Goal: Task Accomplishment & Management: Manage account settings

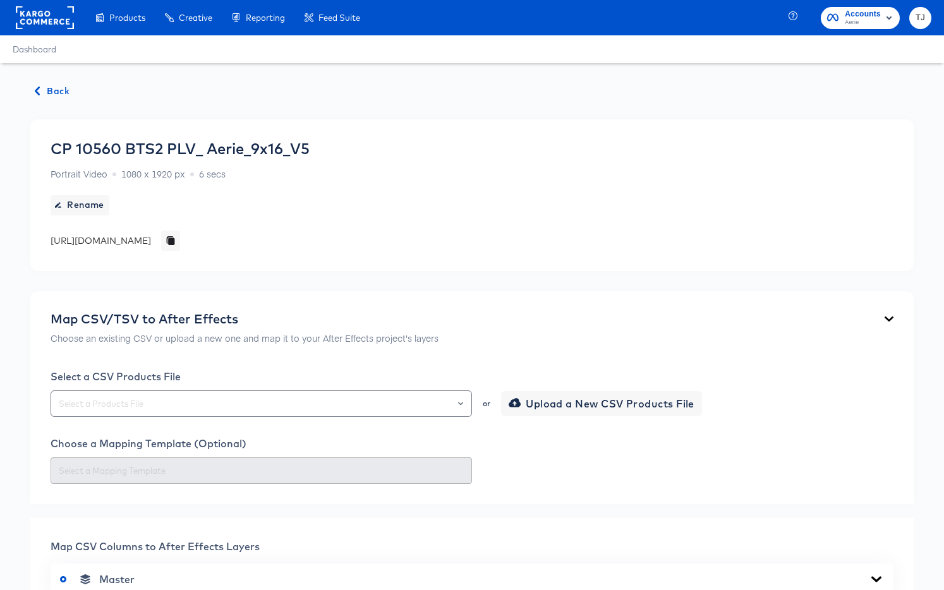
click at [44, 22] on rect at bounding box center [45, 17] width 58 height 23
click at [43, 22] on rect at bounding box center [45, 17] width 58 height 23
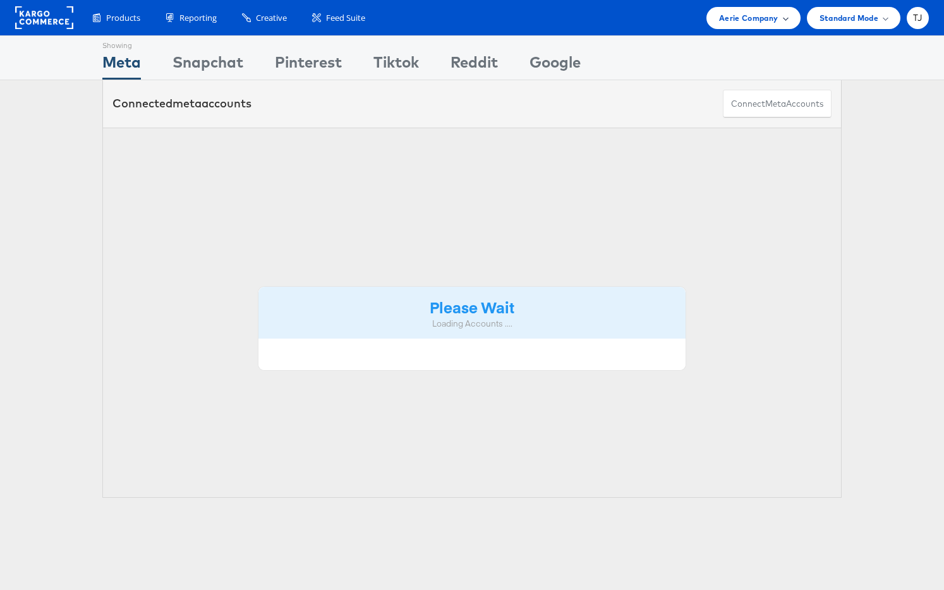
click at [783, 18] on span at bounding box center [786, 18] width 6 height 6
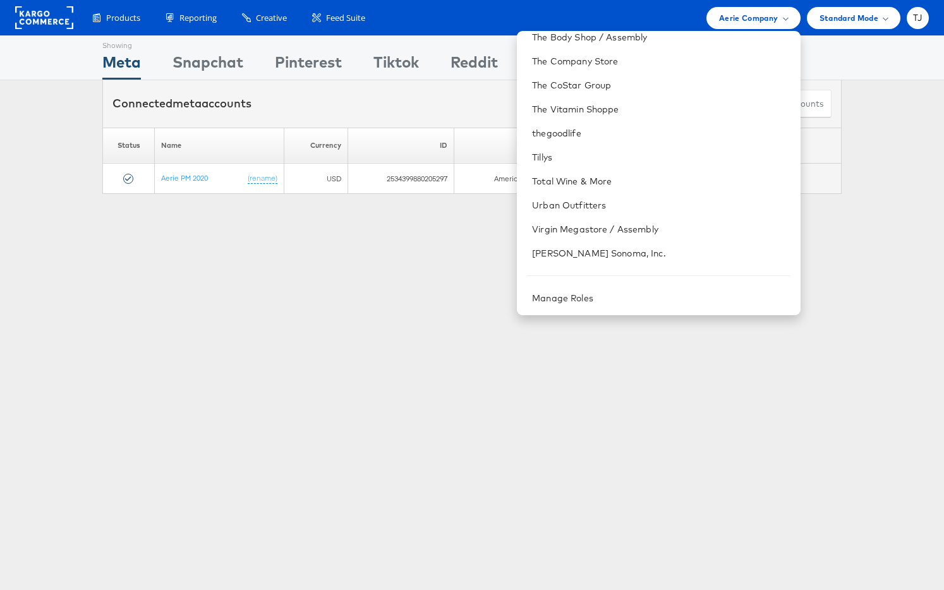
scroll to position [1707, 0]
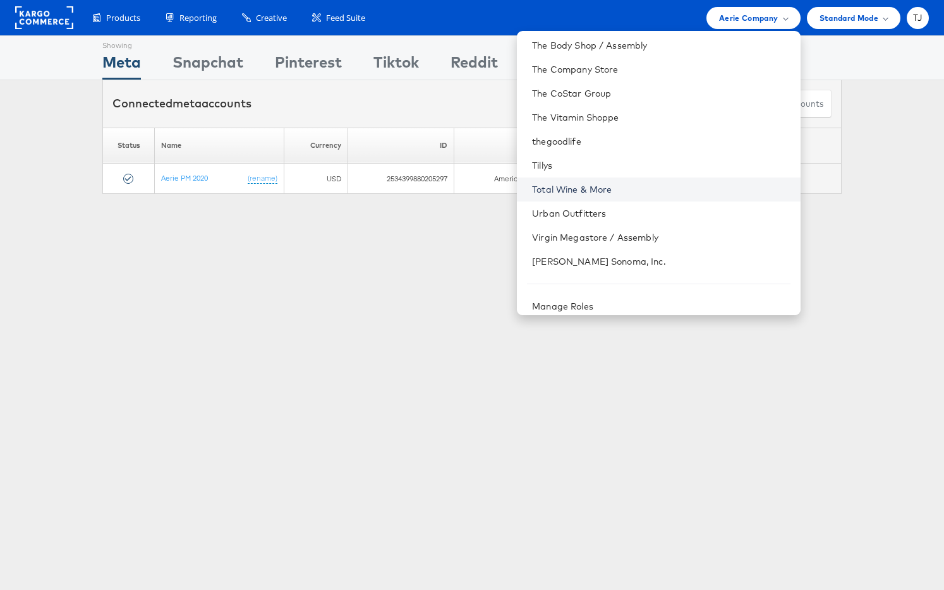
click at [704, 186] on link "Total Wine & More" at bounding box center [661, 189] width 258 height 13
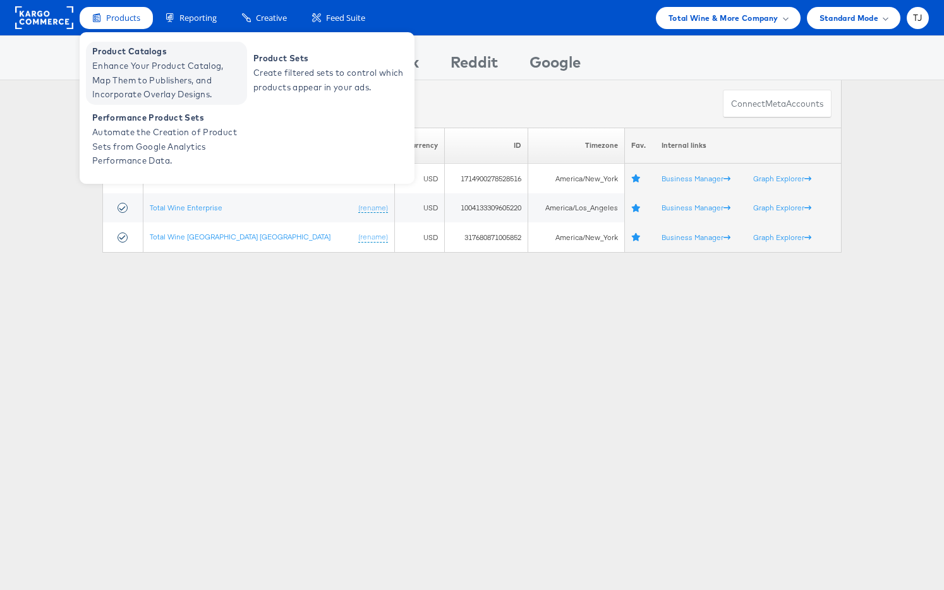
click at [128, 73] on span "Enhance Your Product Catalog, Map Them to Publishers, and Incorporate Overlay D…" at bounding box center [168, 80] width 152 height 43
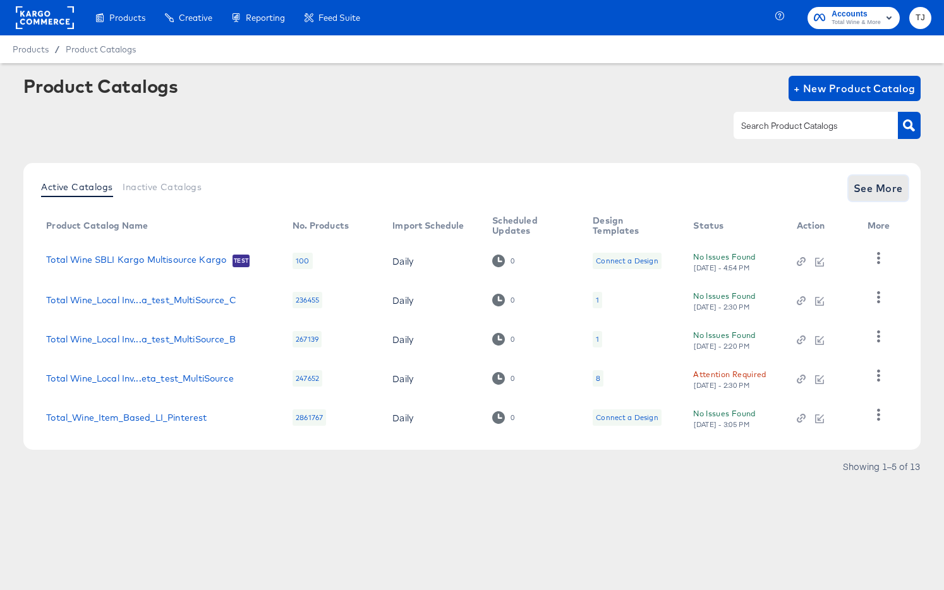
click at [874, 189] on span "See More" at bounding box center [878, 189] width 49 height 18
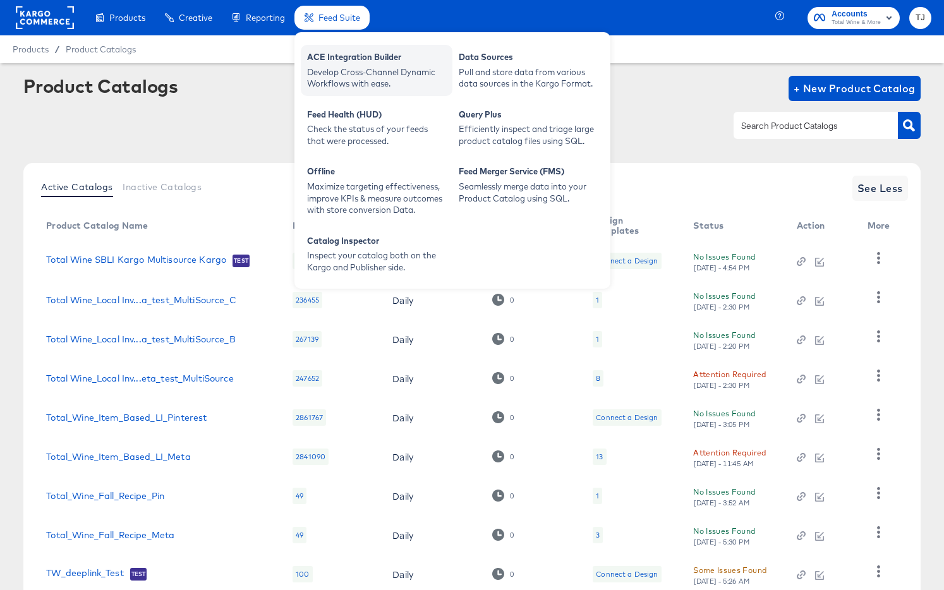
click at [329, 59] on div "ACE Integration Builder" at bounding box center [376, 58] width 139 height 15
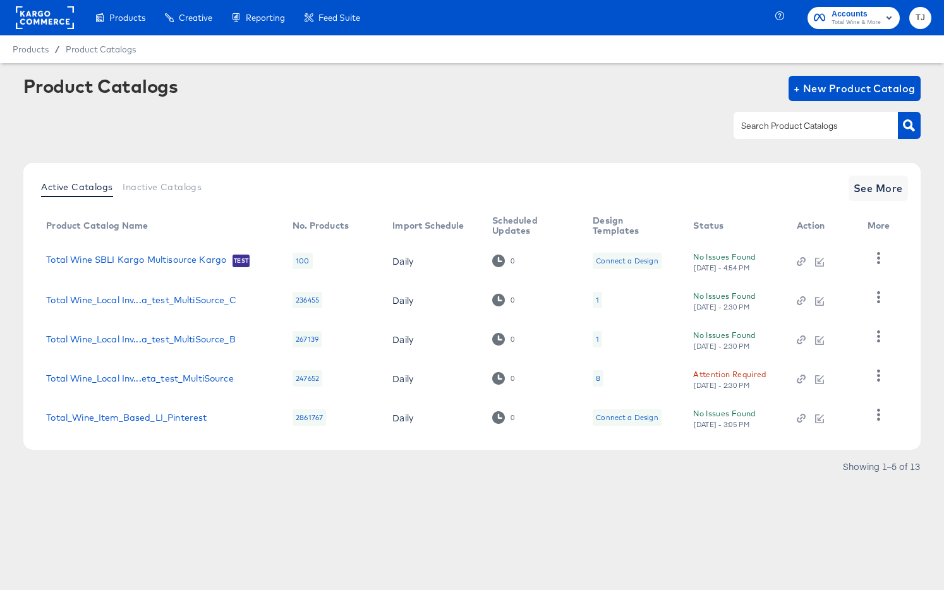
click at [42, 20] on rect at bounding box center [45, 17] width 58 height 23
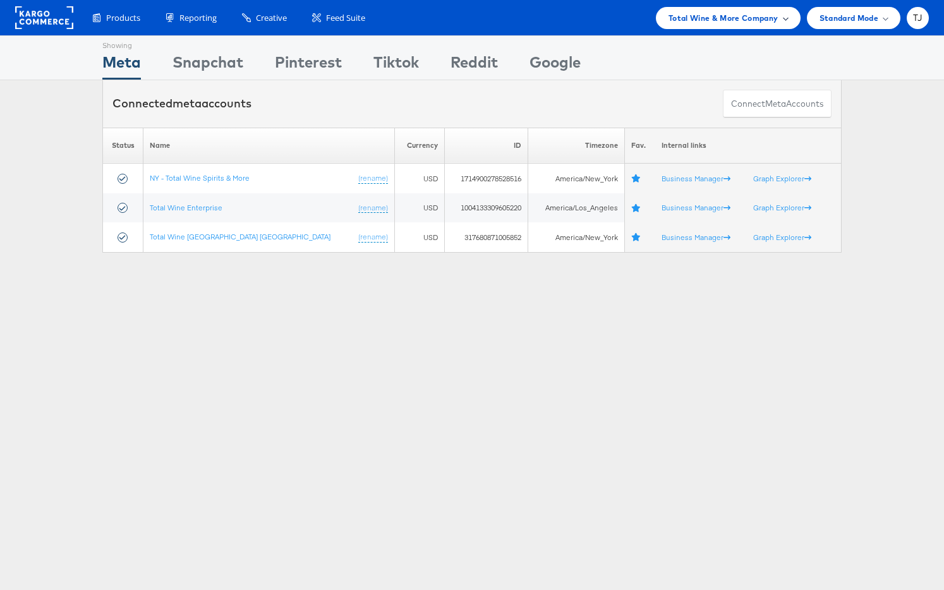
click at [759, 18] on span "Total Wine & More Company" at bounding box center [724, 17] width 110 height 13
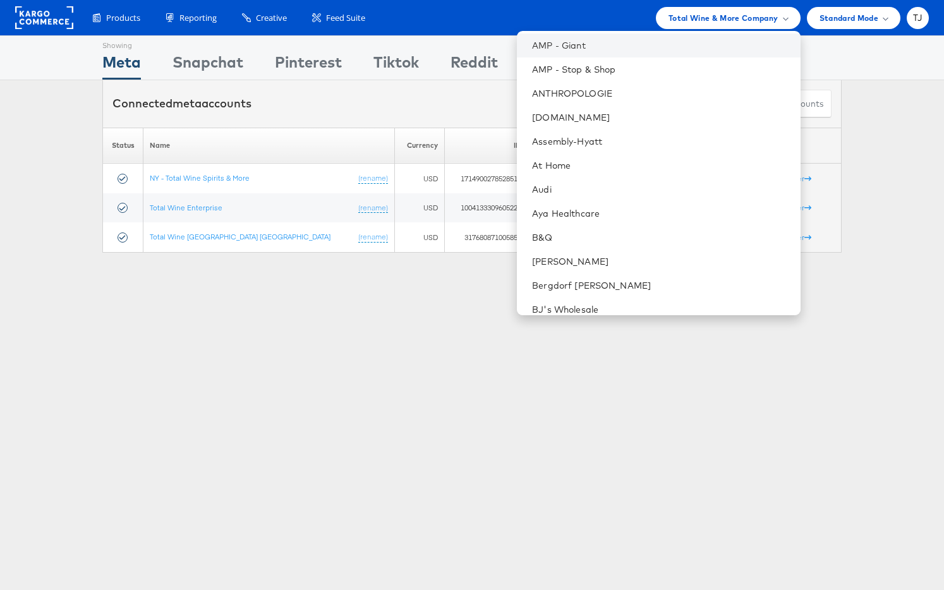
scroll to position [147, 0]
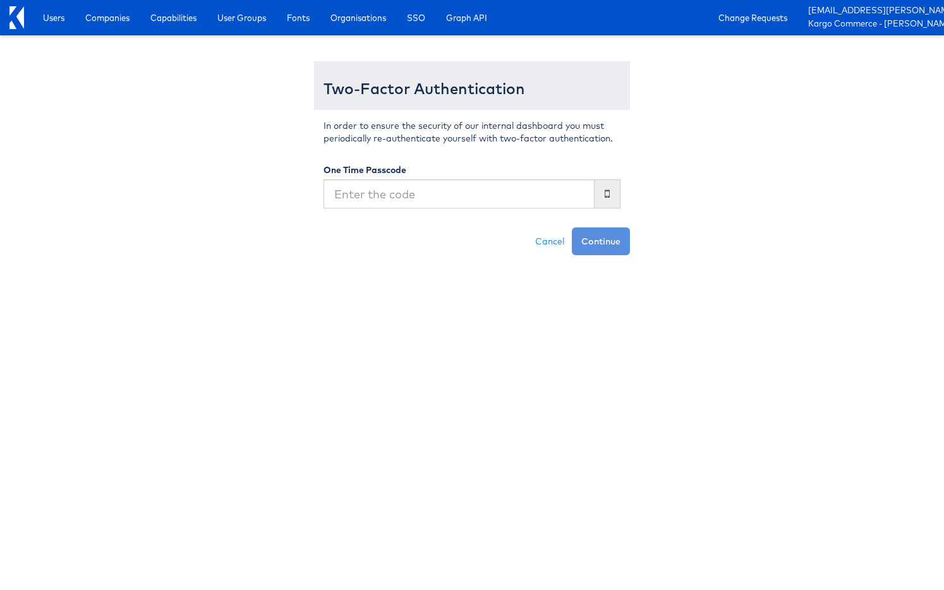
click at [417, 192] on input "text" at bounding box center [459, 194] width 271 height 29
type input "09731`6"
click at [572, 228] on button "Continue" at bounding box center [601, 242] width 58 height 28
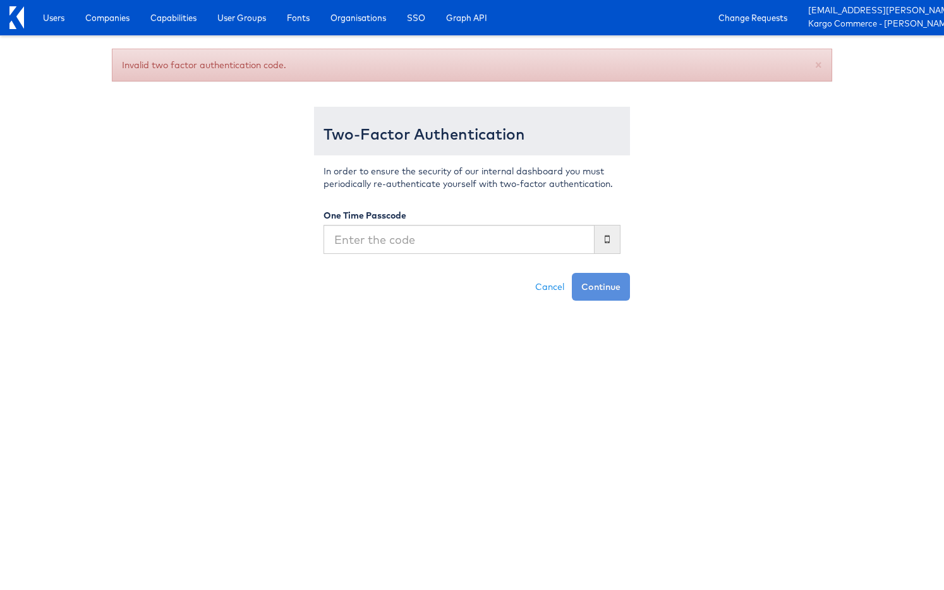
click at [401, 235] on input "text" at bounding box center [459, 239] width 271 height 29
type input "711996"
click at [572, 273] on button "Continue" at bounding box center [601, 287] width 58 height 28
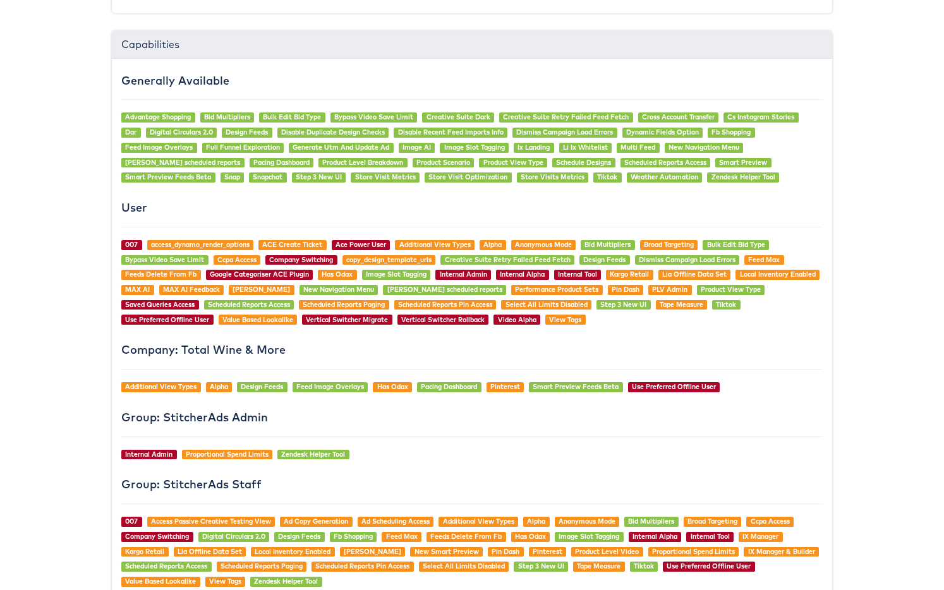
scroll to position [1338, 0]
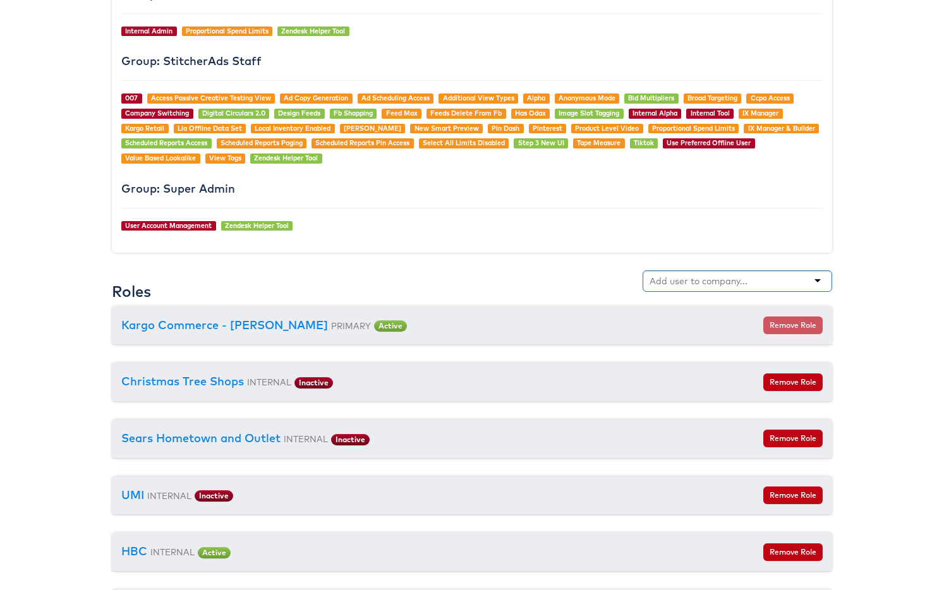
click at [779, 279] on div at bounding box center [738, 281] width 190 height 21
type input "ald"
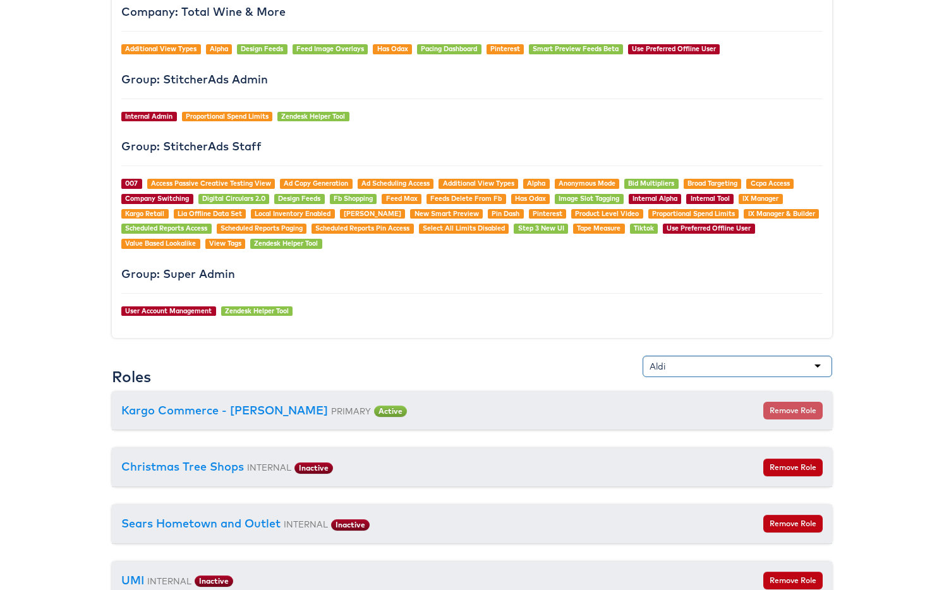
scroll to position [1303, 0]
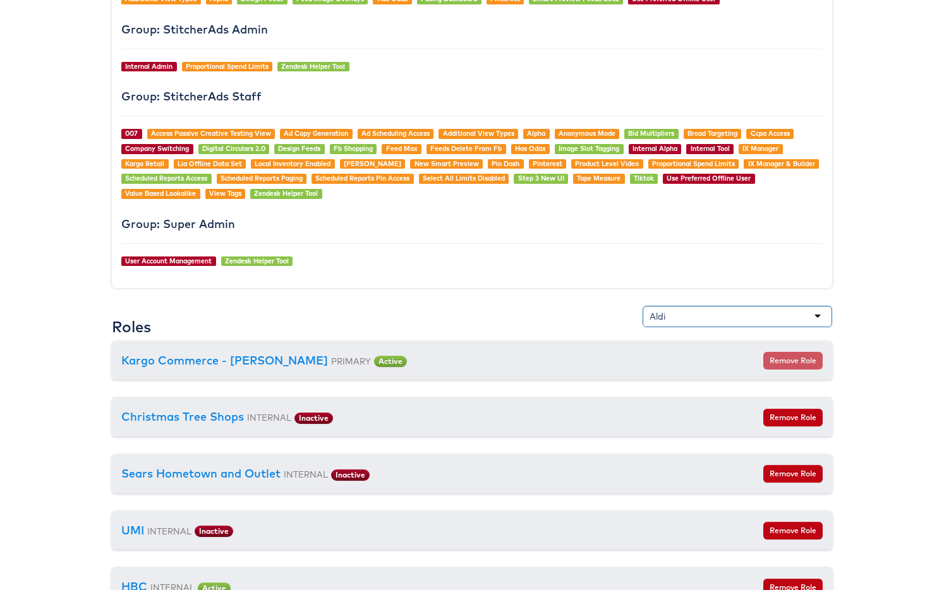
click at [702, 314] on div "Aldi" at bounding box center [738, 316] width 190 height 21
type input "l"
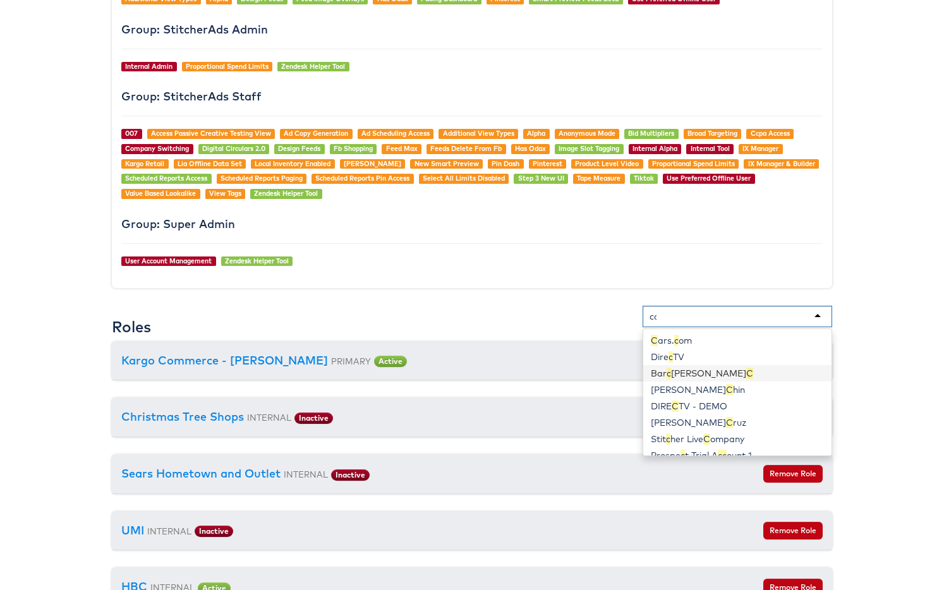
type input "car"
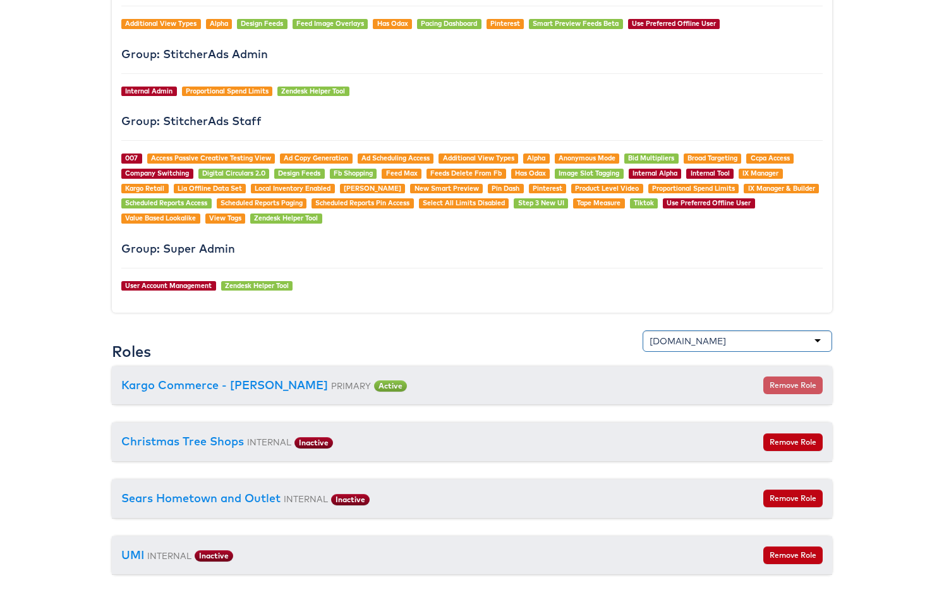
scroll to position [455, 0]
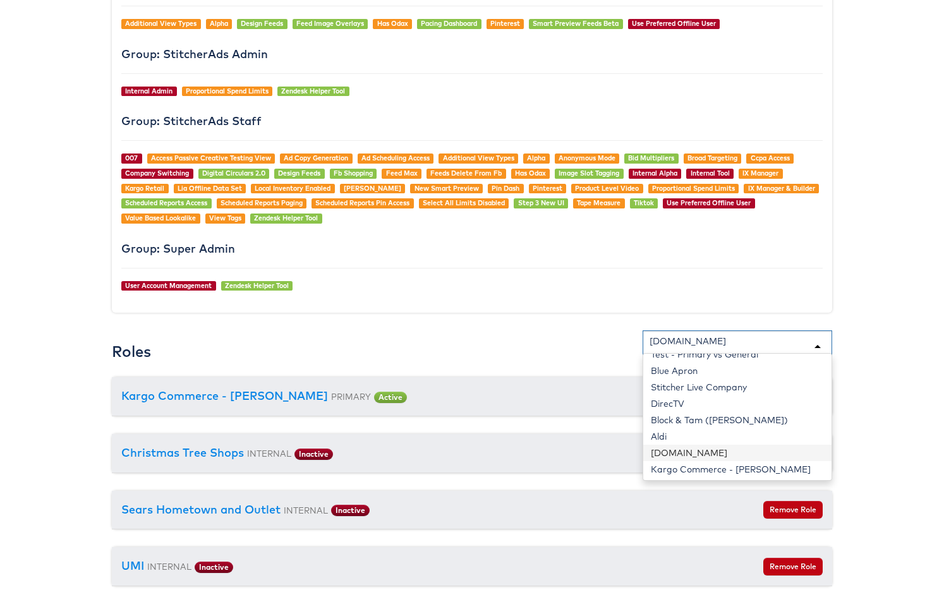
click at [714, 338] on div "Cars.com" at bounding box center [738, 348] width 190 height 34
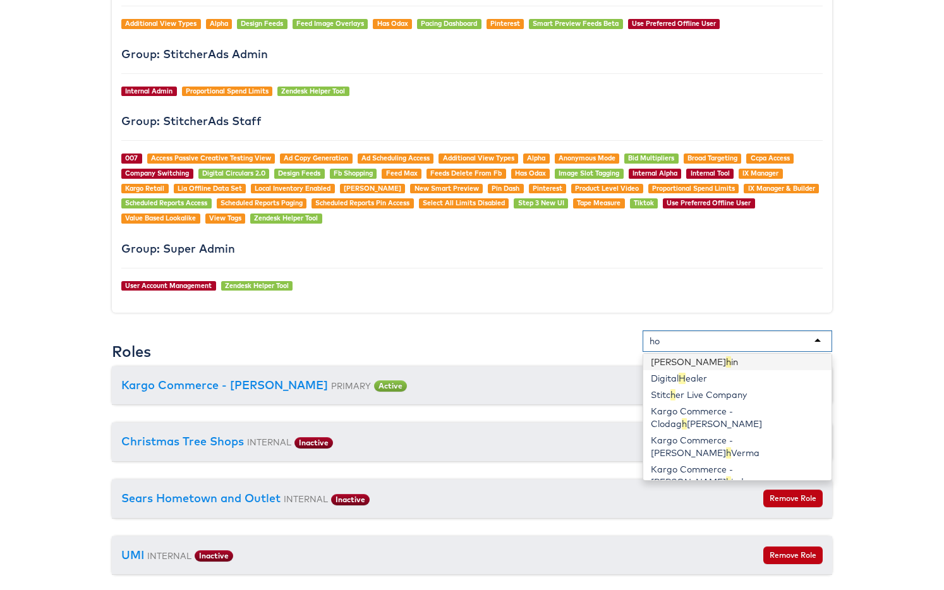
scroll to position [0, 0]
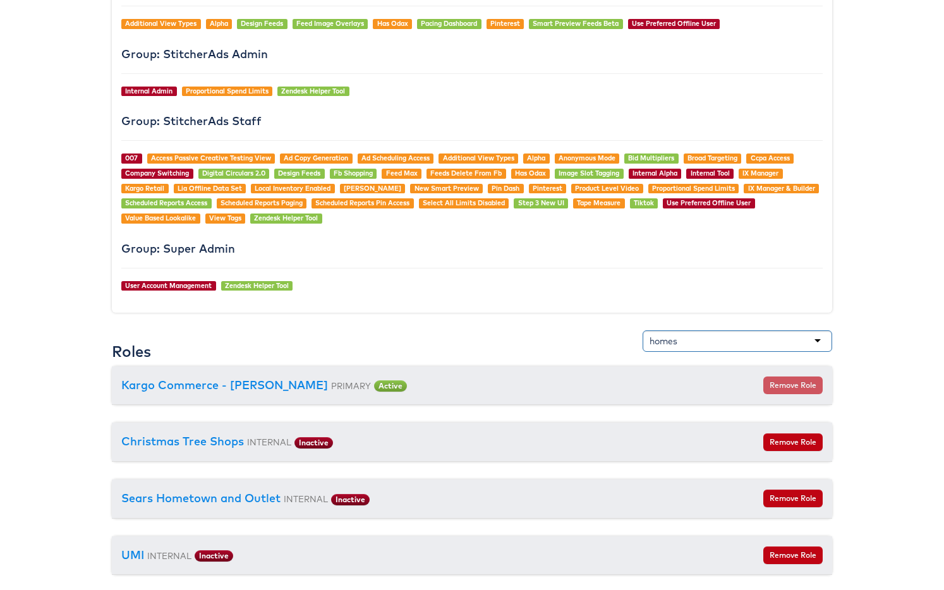
type input "homes"
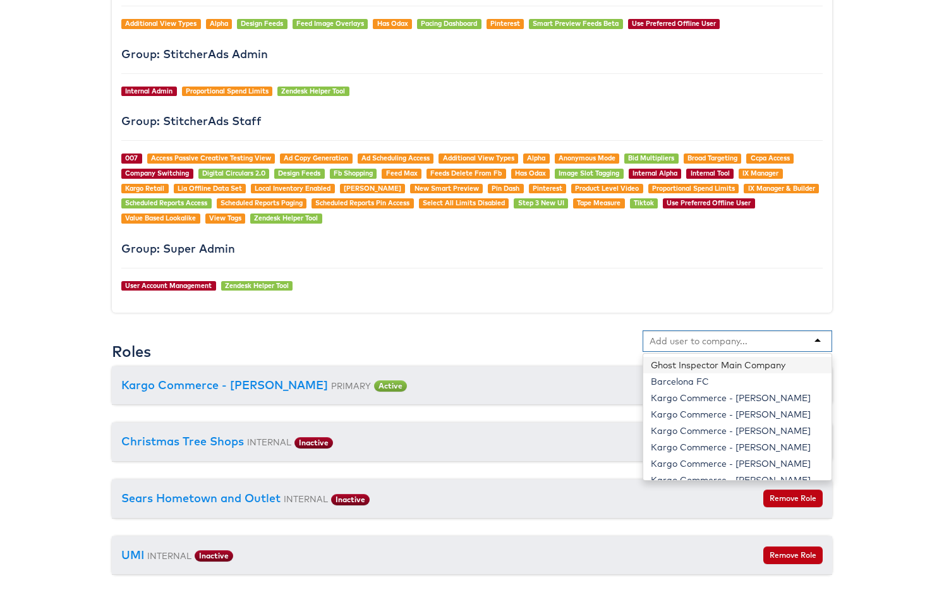
click at [699, 343] on input "text" at bounding box center [700, 341] width 100 height 13
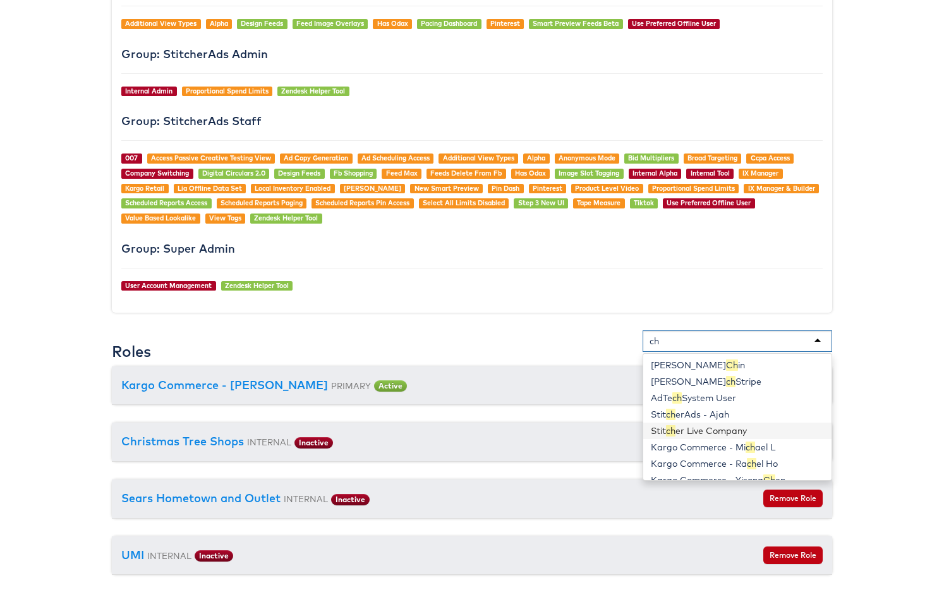
type input "ch"
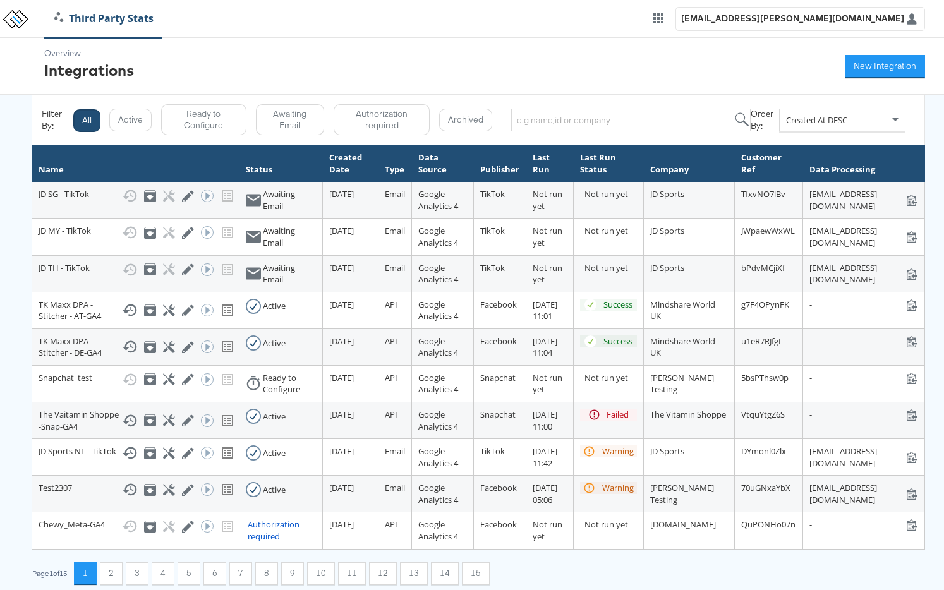
scroll to position [5, 0]
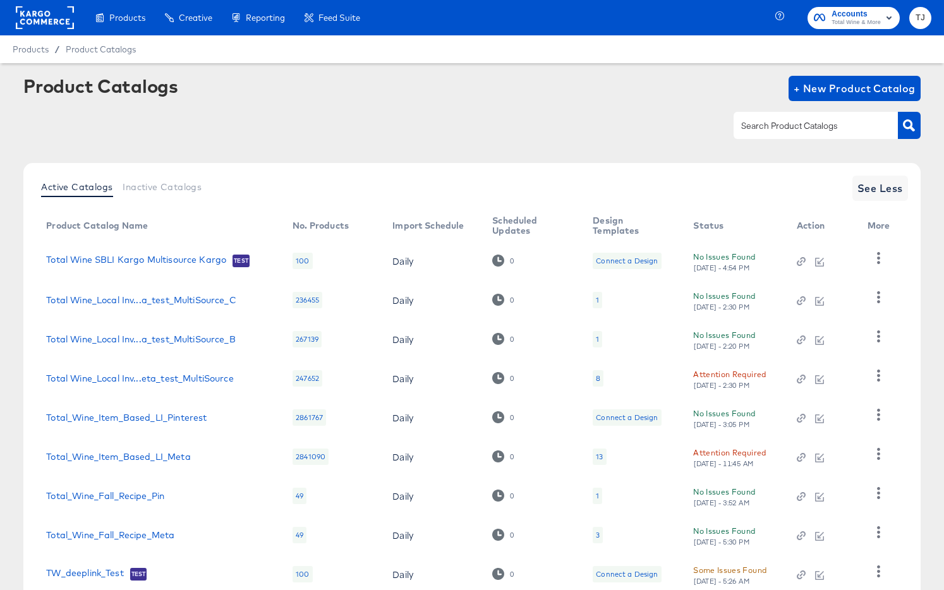
click at [31, 27] on rect at bounding box center [45, 17] width 58 height 23
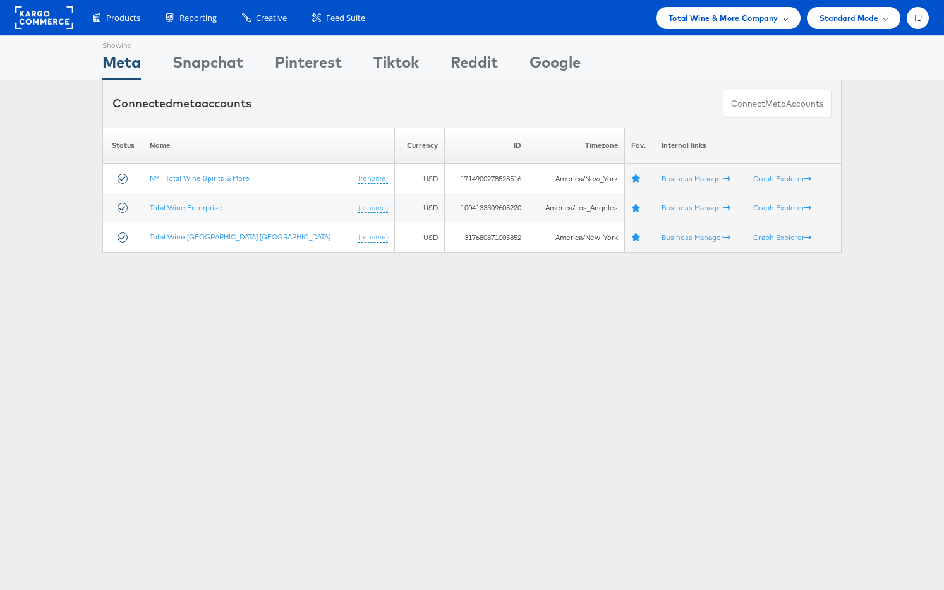
click at [770, 18] on span "Total Wine & More Company" at bounding box center [724, 17] width 110 height 13
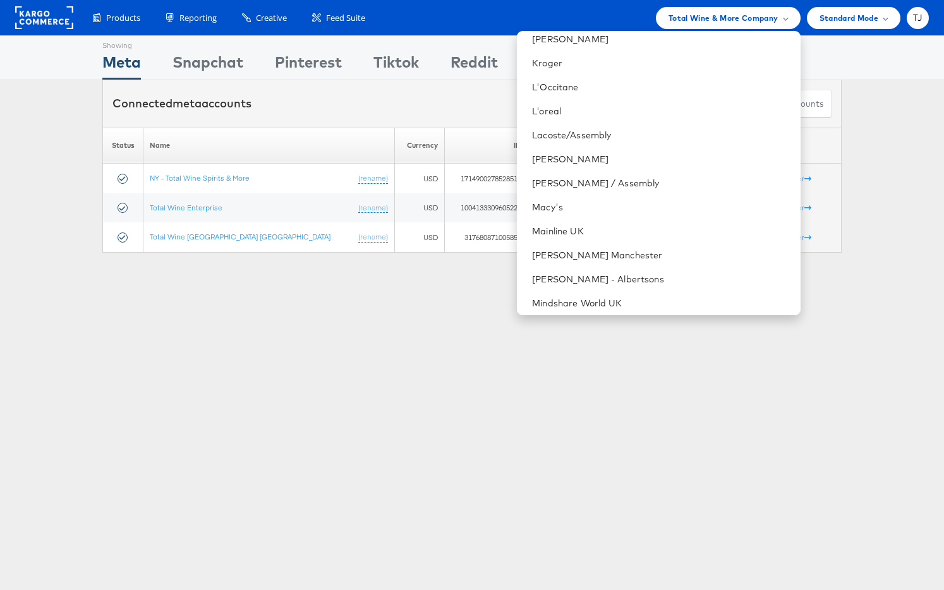
scroll to position [1211, 0]
click at [638, 157] on link "[PERSON_NAME]" at bounding box center [661, 157] width 258 height 13
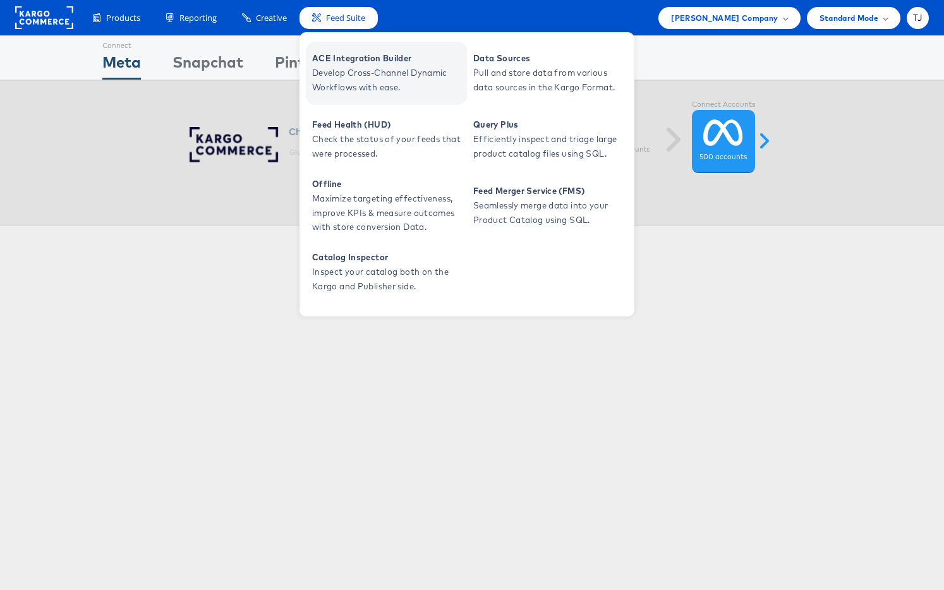
click at [360, 64] on span "ACE Integration Builder" at bounding box center [388, 58] width 152 height 15
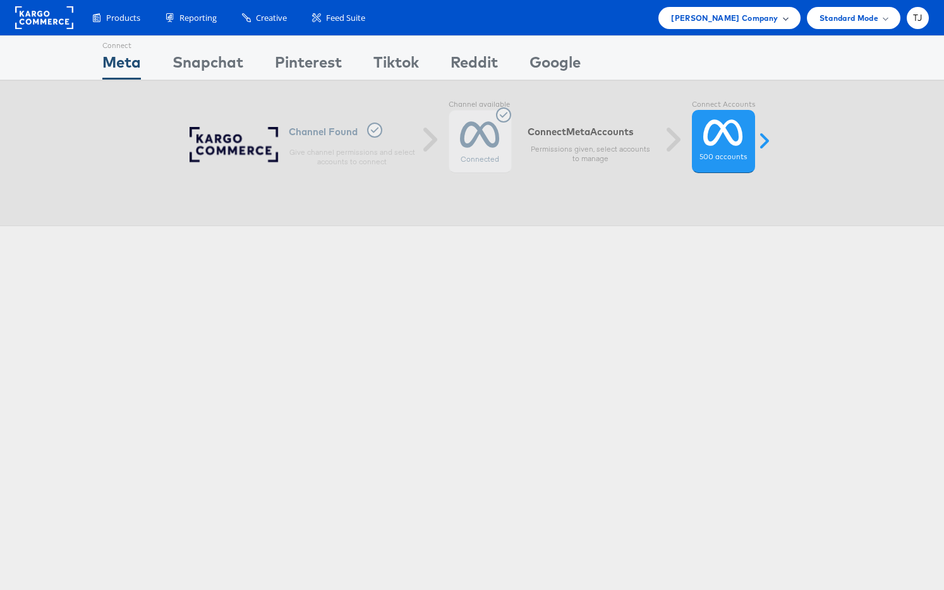
click at [780, 23] on div "[PERSON_NAME] Company" at bounding box center [729, 17] width 116 height 13
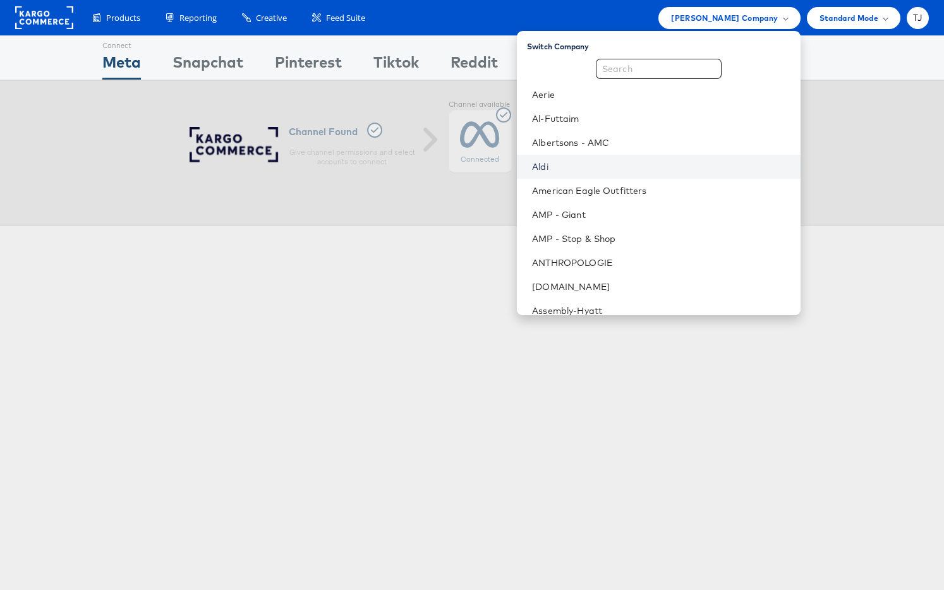
click at [669, 171] on link "Aldi" at bounding box center [661, 167] width 258 height 13
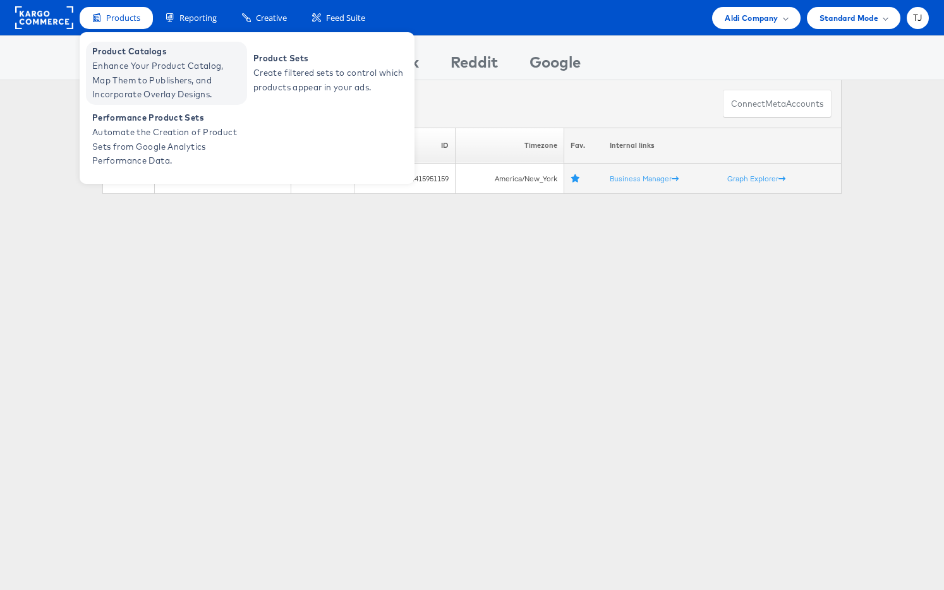
click at [140, 58] on link "Product Catalogs Enhance Your Product Catalog, Map Them to Publishers, and Inco…" at bounding box center [166, 73] width 161 height 63
